Goal: Information Seeking & Learning: Learn about a topic

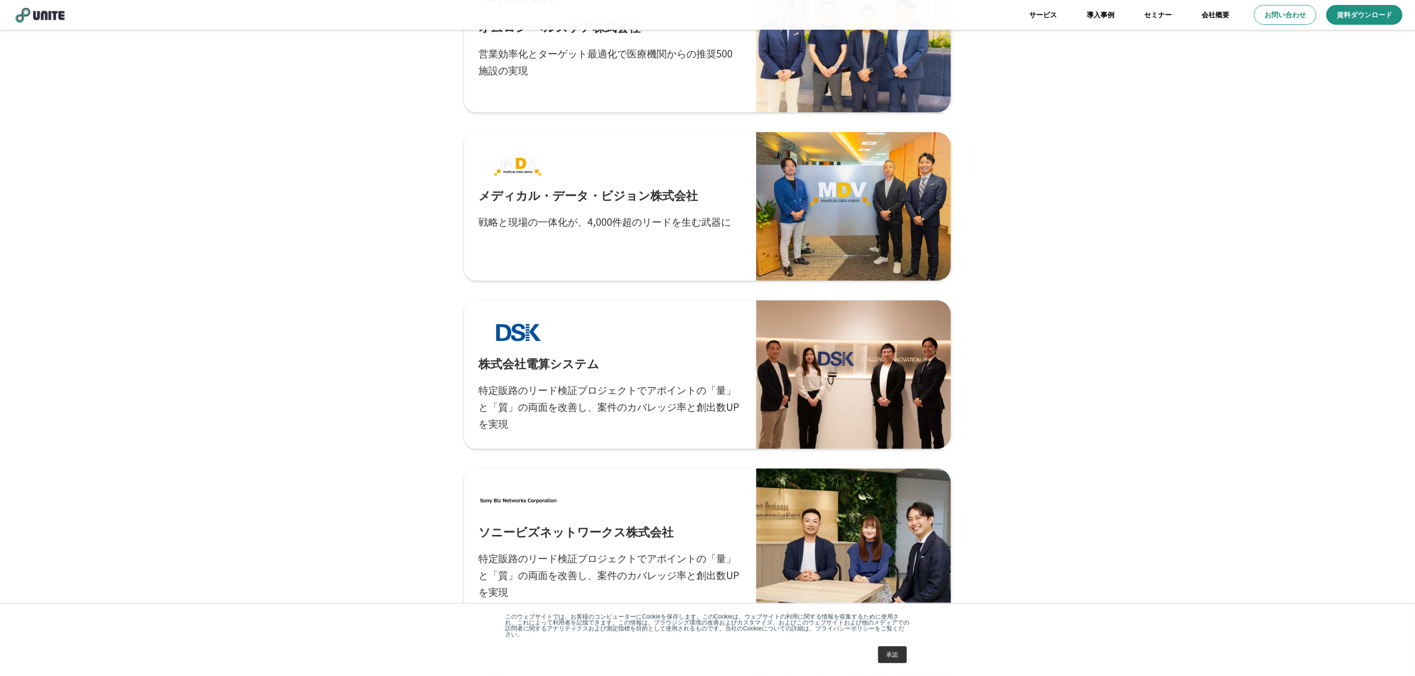
scroll to position [3030, 0]
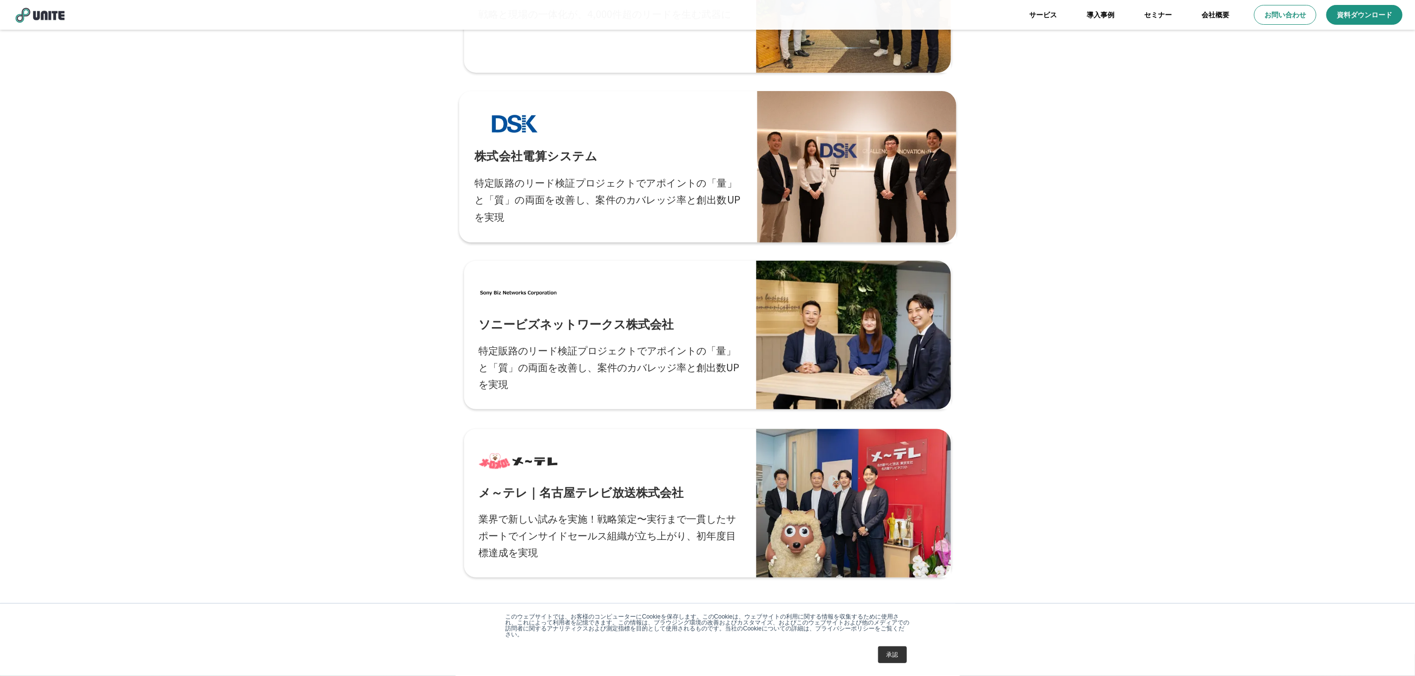
click at [652, 235] on link "株式会社電算システム 特定販路のリード検証プロジェクトでアポイントの「量」と「質」の両面を改善し、案件のカバレッジ率と創出数UPを実現" at bounding box center [707, 167] width 497 height 152
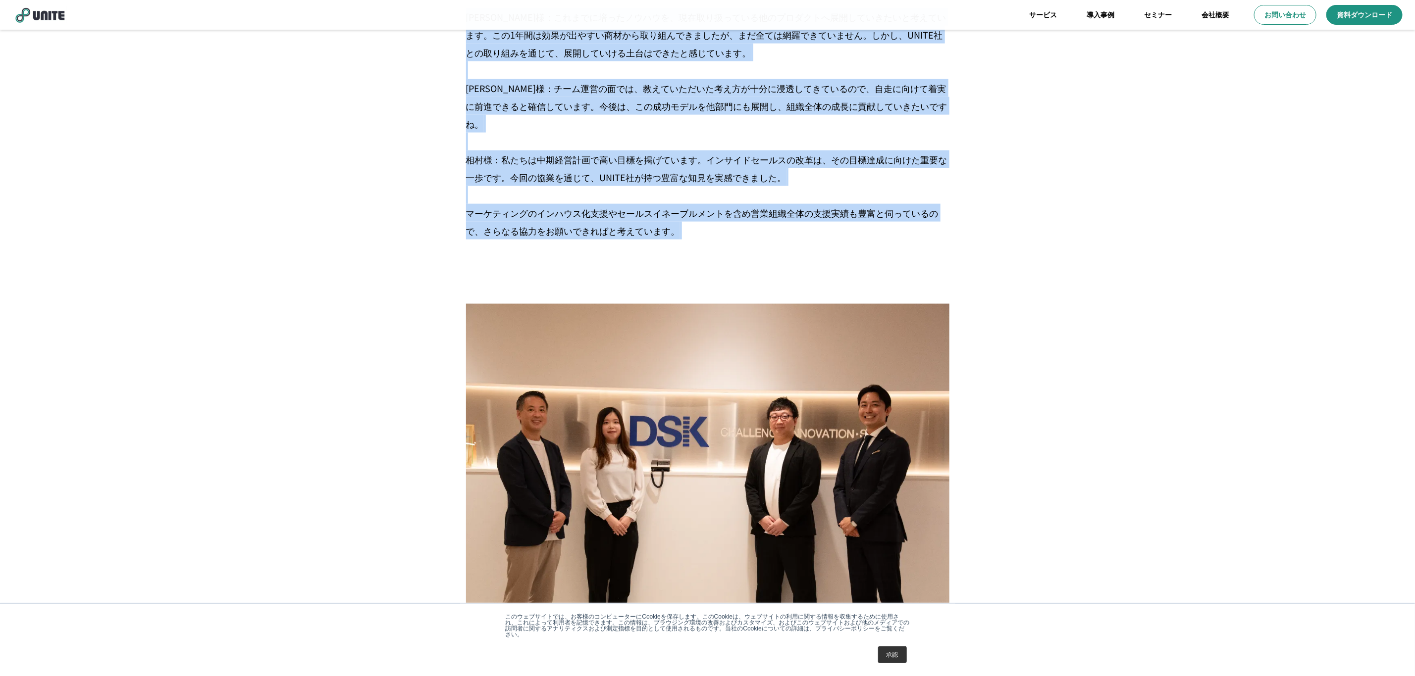
scroll to position [3885, 0]
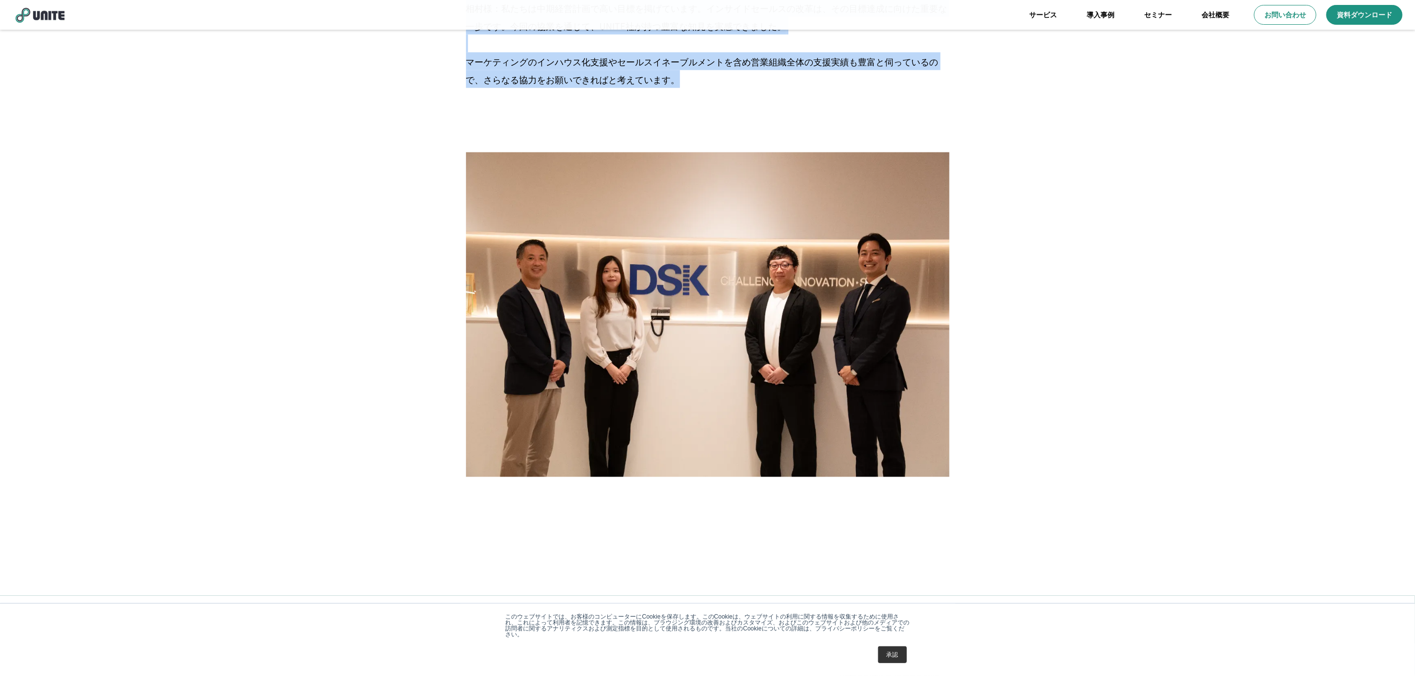
drag, startPoint x: 468, startPoint y: 133, endPoint x: 697, endPoint y: 79, distance: 235.0
copy div "loremipsumdolorsitametconsec、adipis019%eli seddoeiusmodtemp、incididuntutlaboree…"
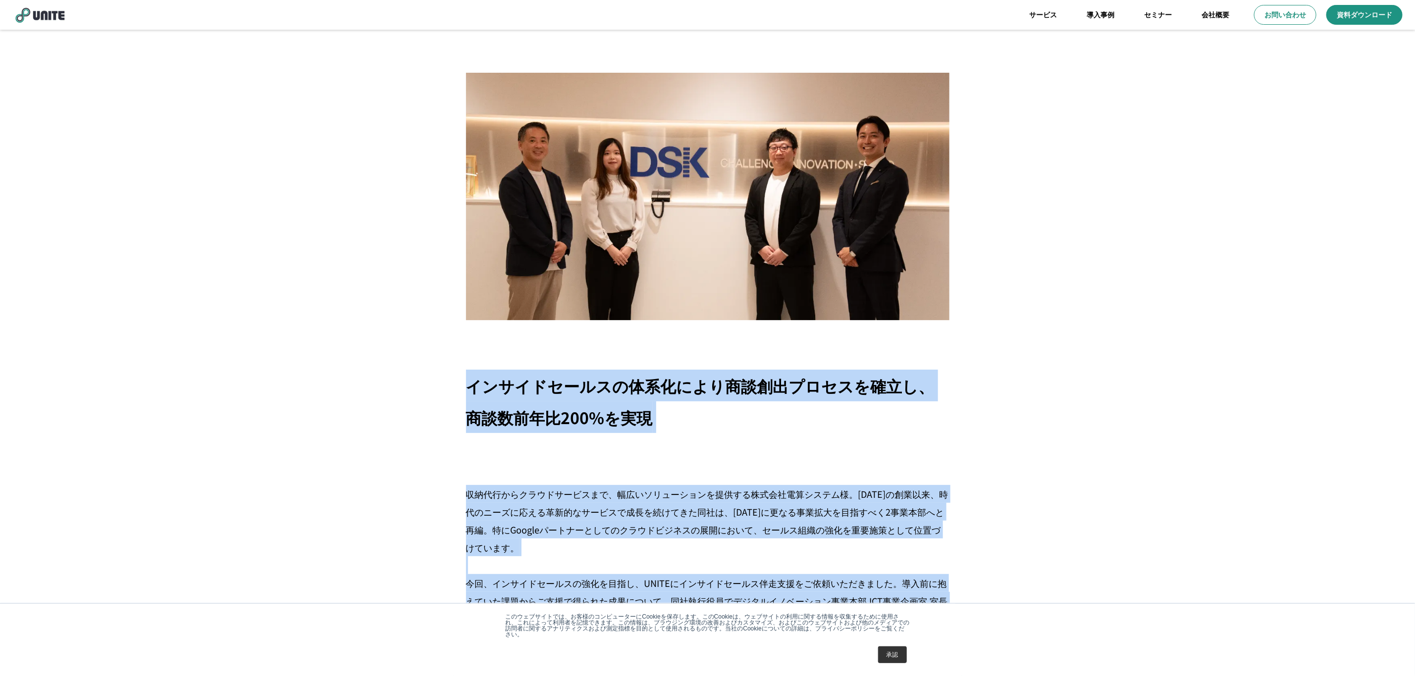
scroll to position [0, 0]
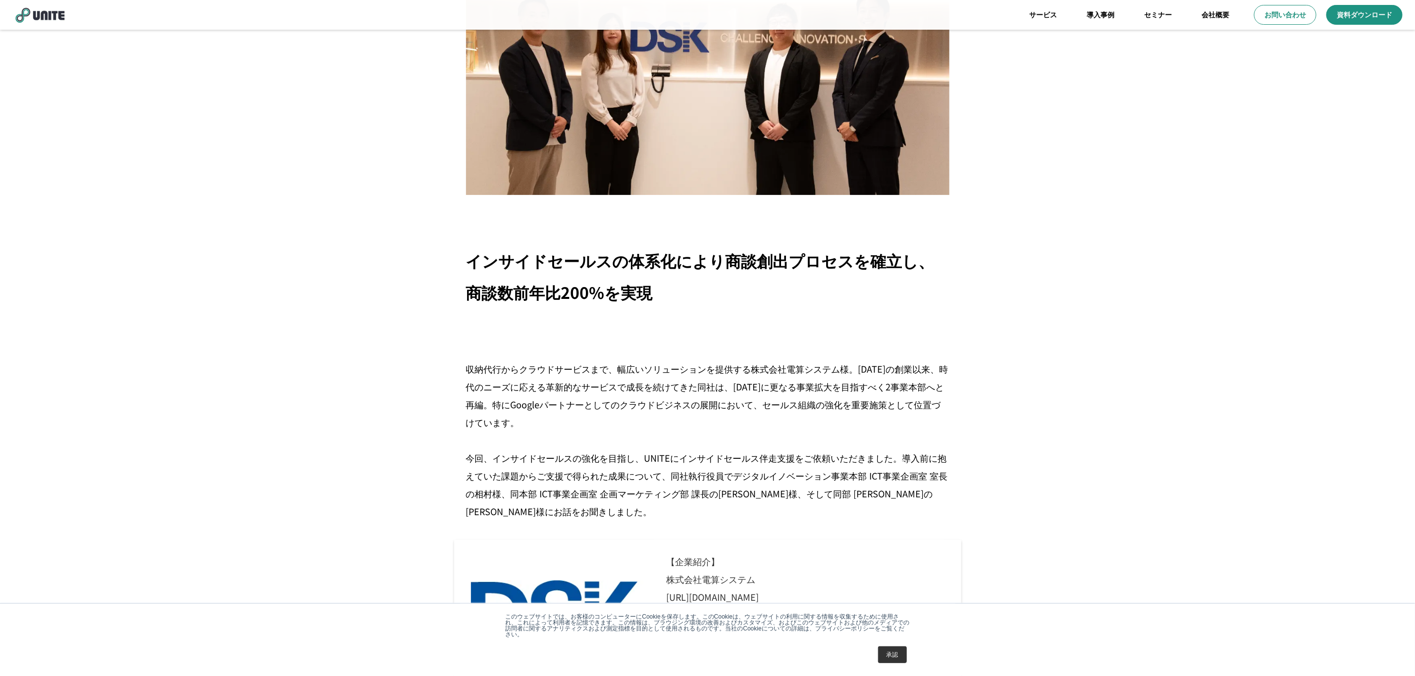
scroll to position [139, 0]
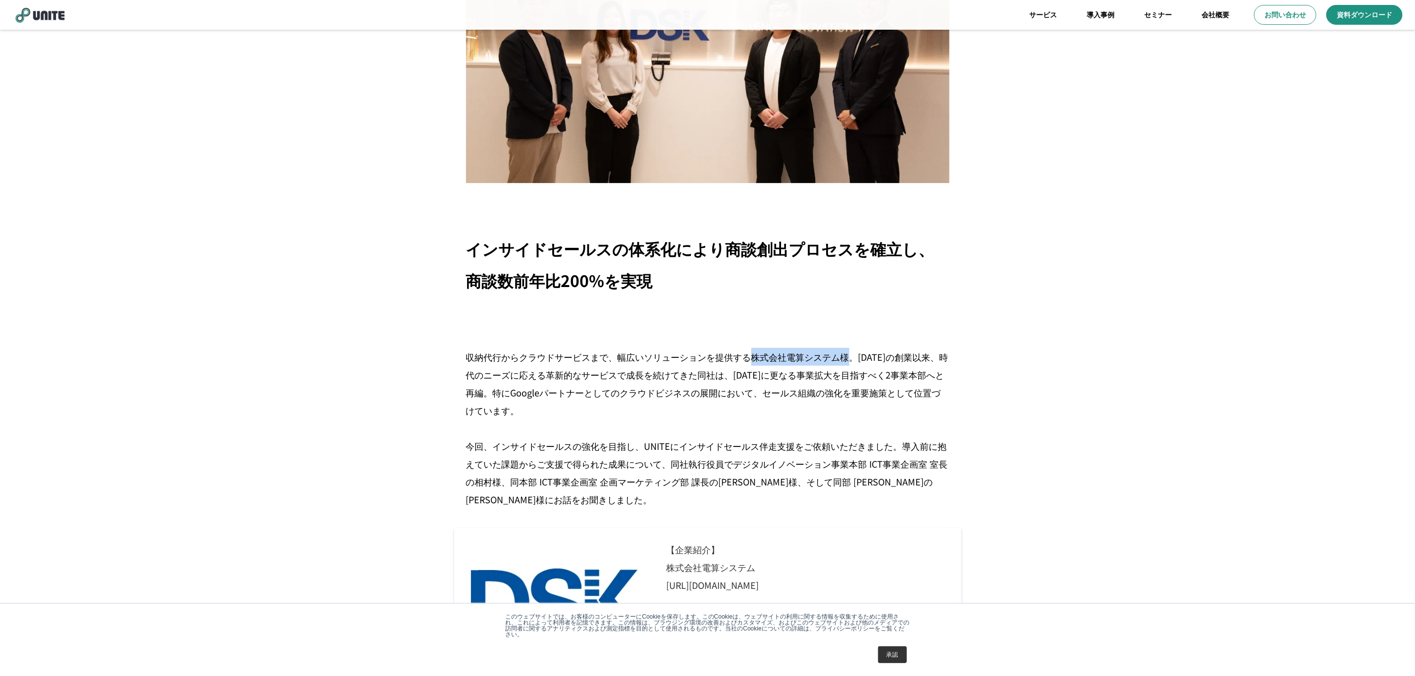
drag, startPoint x: 751, startPoint y: 356, endPoint x: 845, endPoint y: 356, distance: 94.6
click at [845, 356] on p "収納代行からクラウドサービスまで、幅広いソリューションを提供する株式会社電算システム様。[DATE]の創業以来、時代のニーズに応える革新的なサービスで成長を続…" at bounding box center [707, 428] width 483 height 160
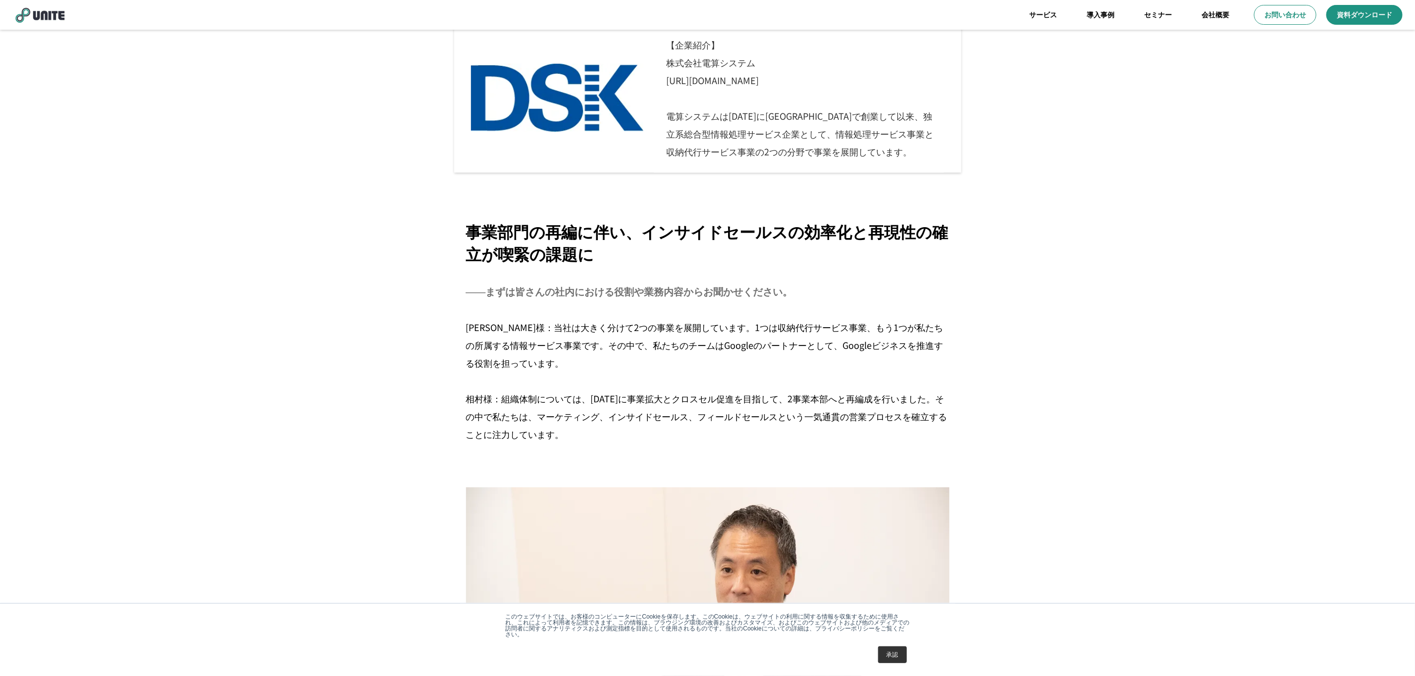
scroll to position [465, 0]
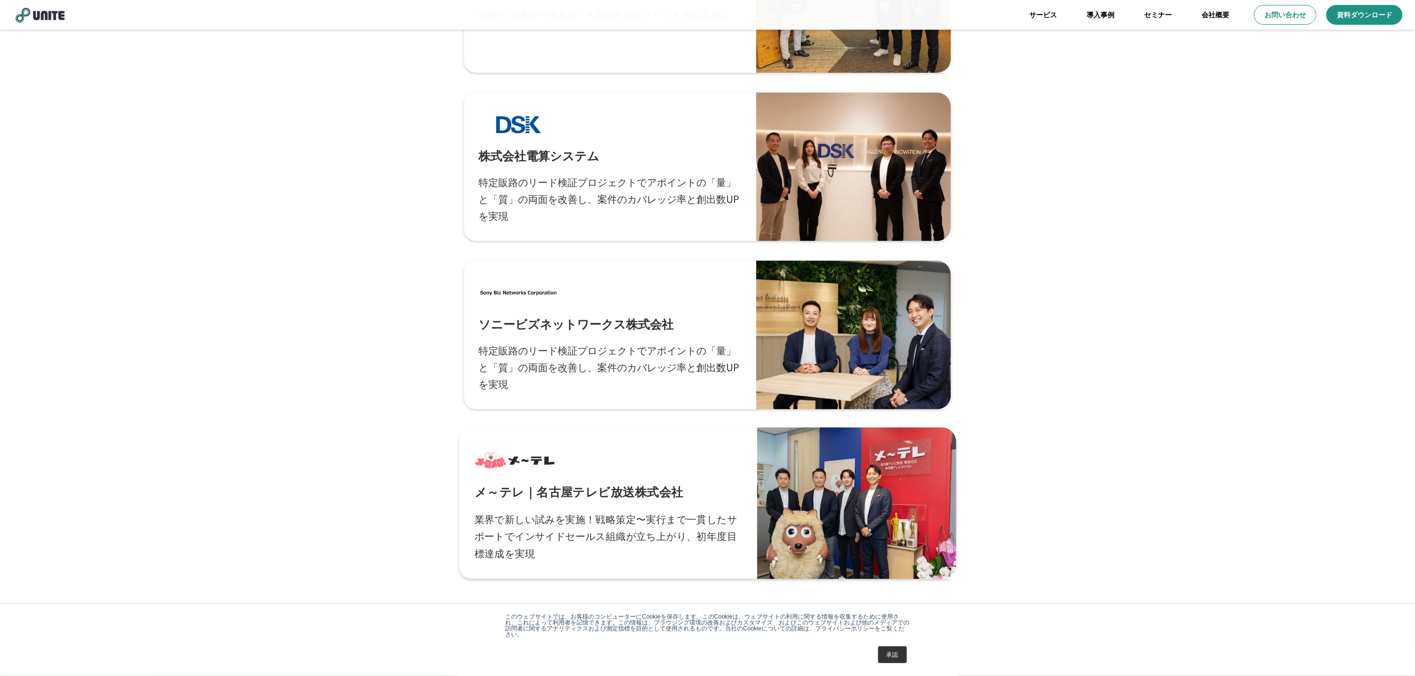
click at [573, 489] on p "メ～テレ｜名古屋テレビ放送株式会社" at bounding box center [578, 491] width 209 height 17
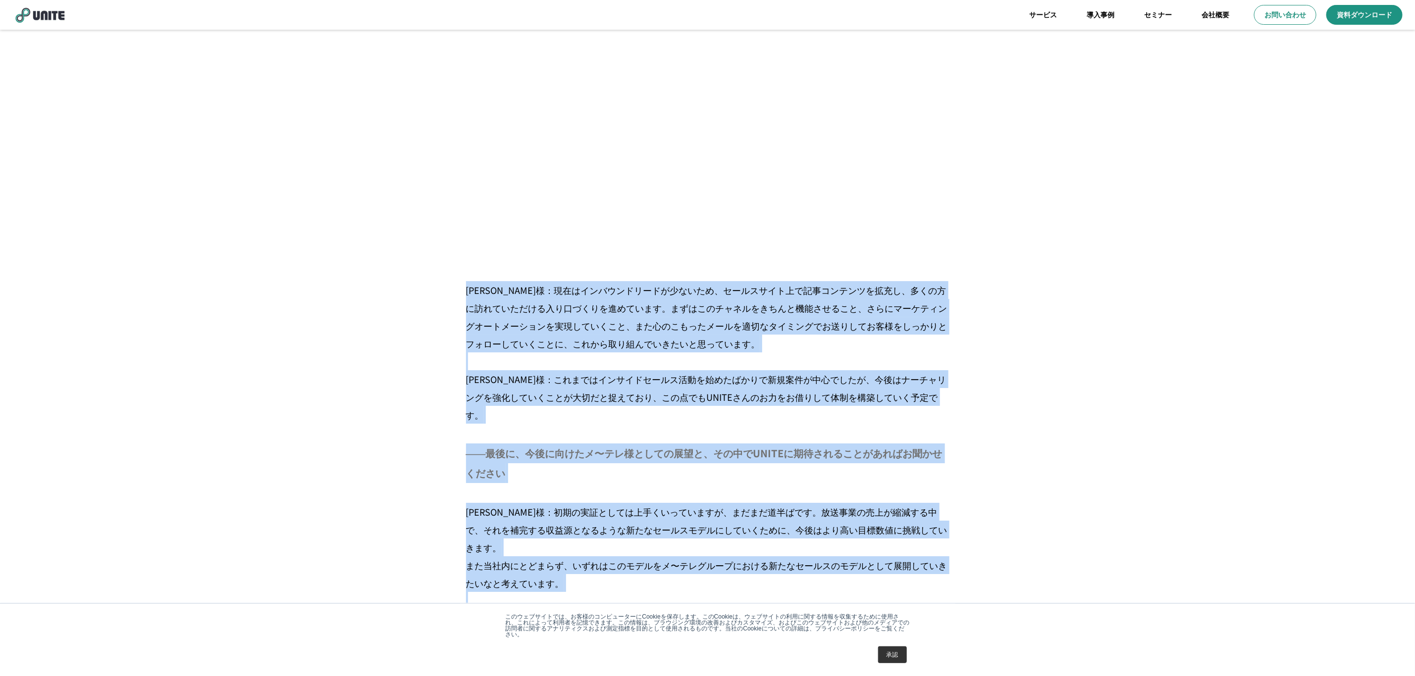
scroll to position [5536, 0]
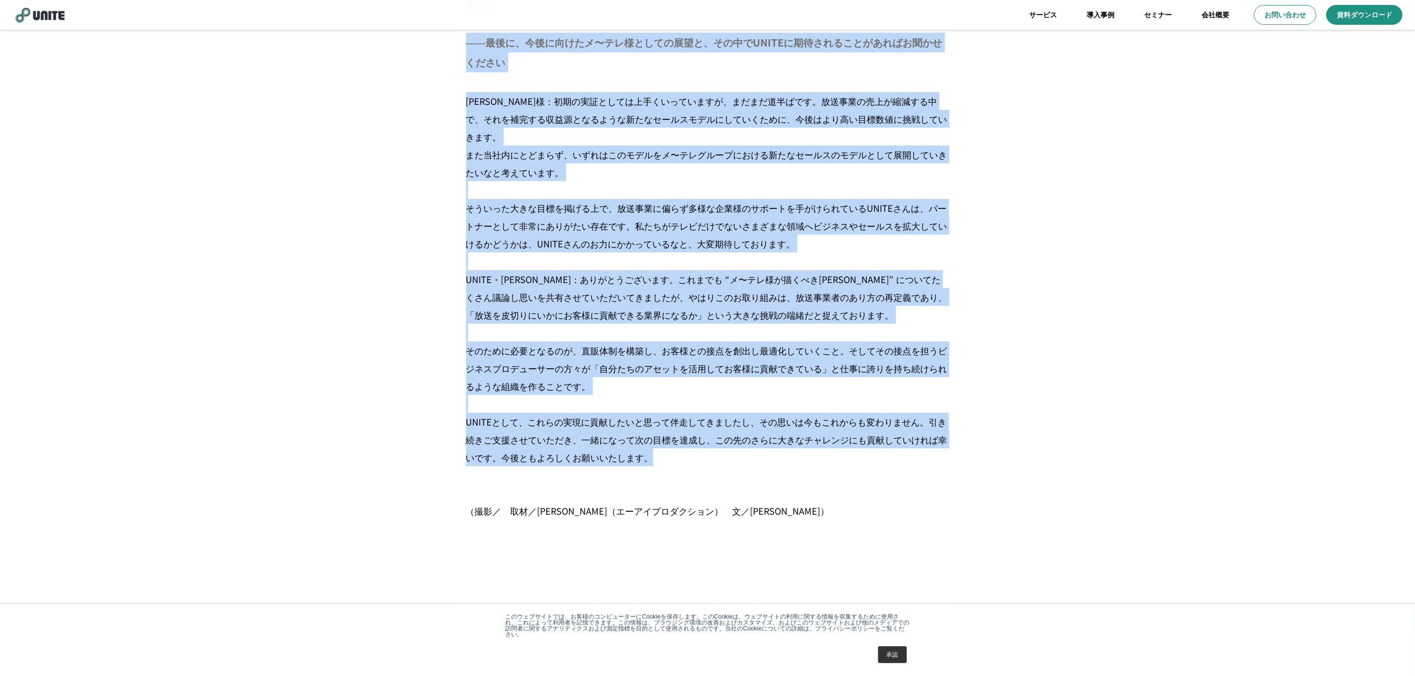
drag, startPoint x: 468, startPoint y: 388, endPoint x: 671, endPoint y: 416, distance: 205.0
copy div "loremipsumd！sita〜consecteturadipiscingelitseddo、eiusmodtem in・ut・labor8etdolore…"
